Goal: Navigation & Orientation: Go to known website

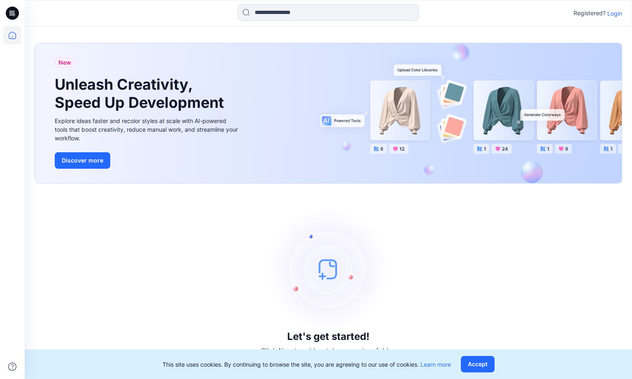
click at [617, 11] on p "Login" at bounding box center [615, 13] width 15 height 9
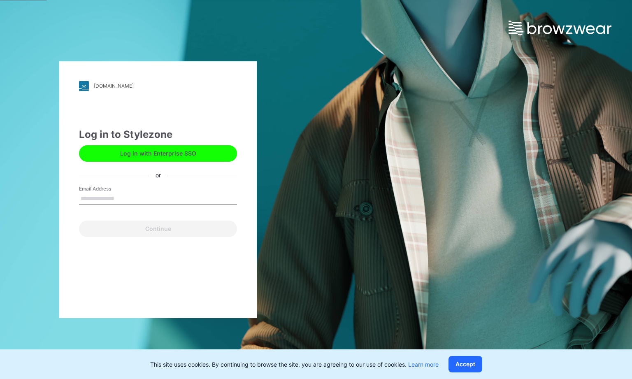
drag, startPoint x: 134, startPoint y: 194, endPoint x: 135, endPoint y: 204, distance: 10.4
click at [134, 193] on input "Email Address" at bounding box center [158, 199] width 158 height 12
type input "**********"
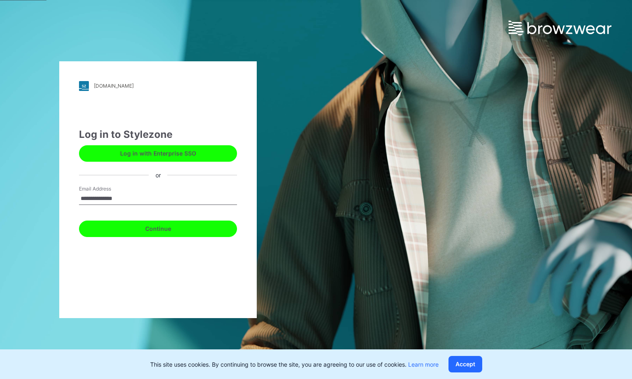
click at [168, 231] on button "Continue" at bounding box center [158, 229] width 158 height 16
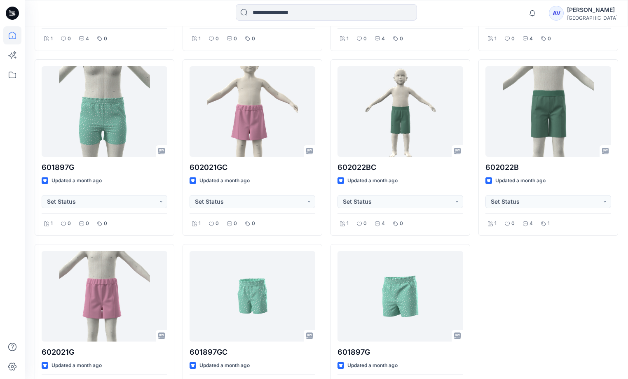
scroll to position [402, 0]
